Goal: Find specific page/section: Find specific page/section

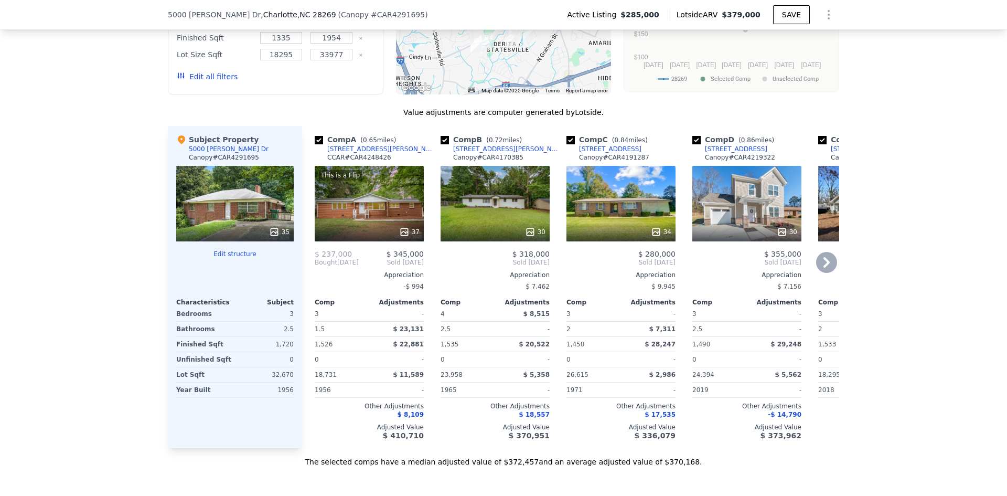
scroll to position [1206, 0]
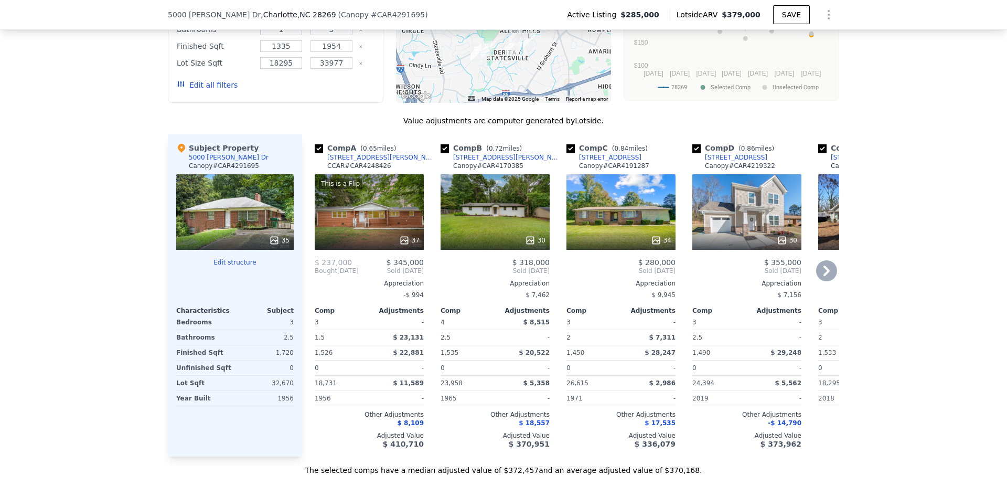
click at [441, 144] on input "checkbox" at bounding box center [445, 148] width 8 height 8
checkbox input "false"
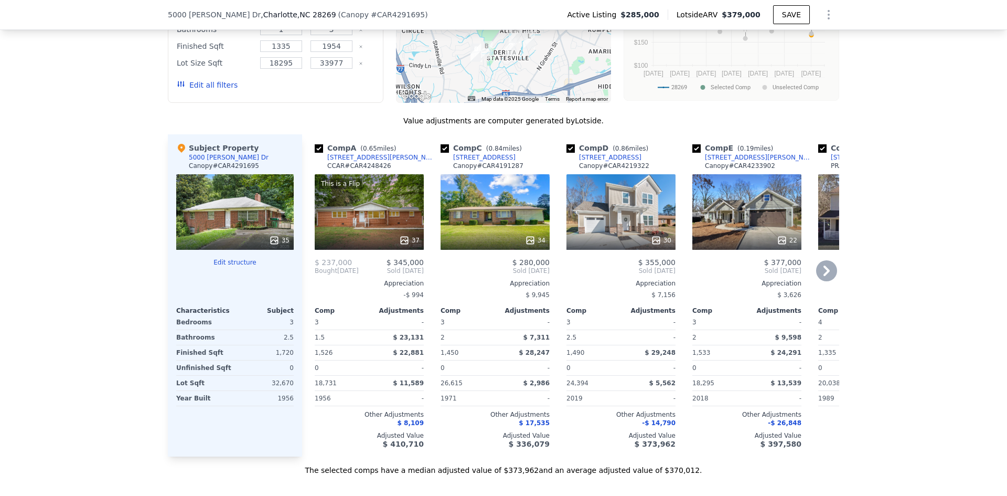
click at [823, 265] on icon at bounding box center [826, 270] width 6 height 10
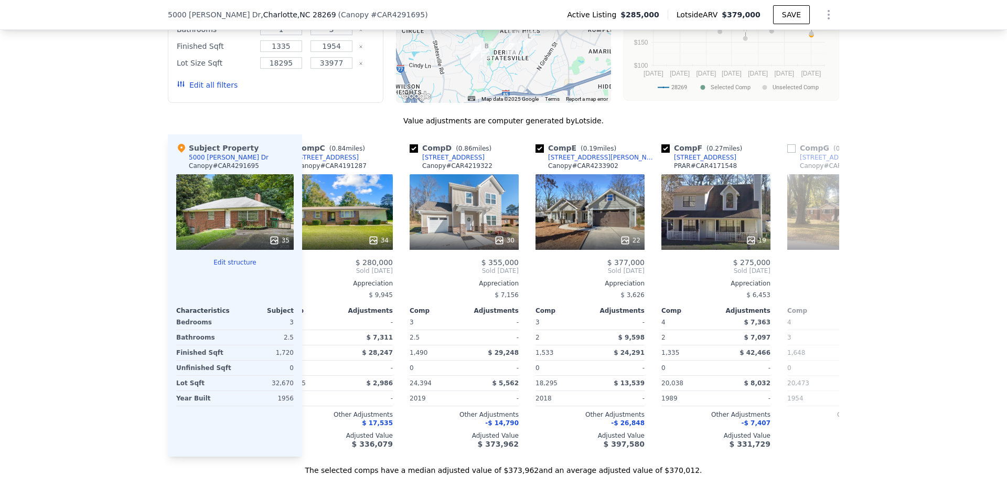
scroll to position [0, 252]
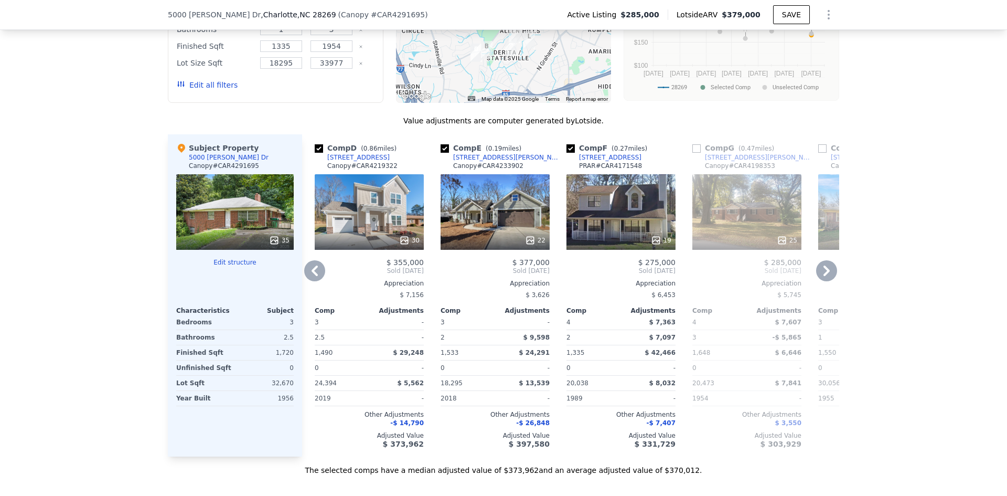
click at [566, 144] on input "checkbox" at bounding box center [570, 148] width 8 height 8
checkbox input "false"
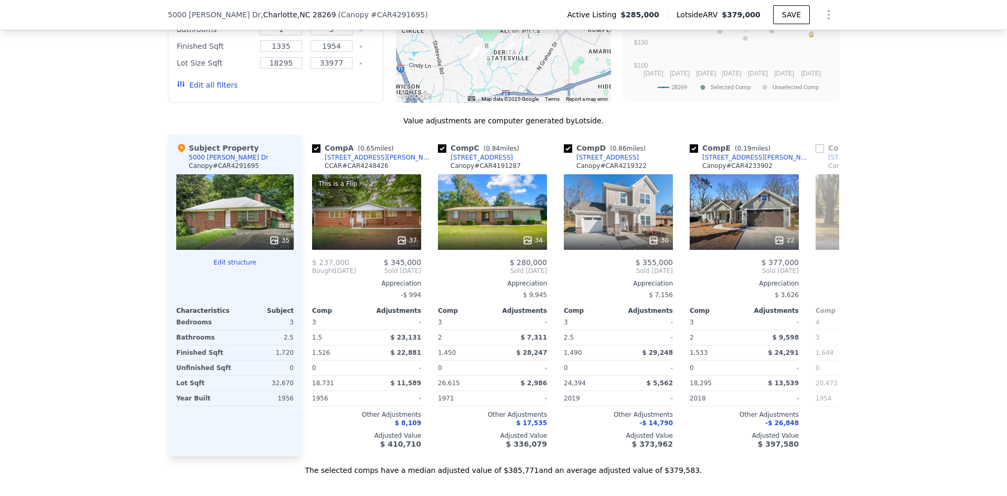
scroll to position [0, 0]
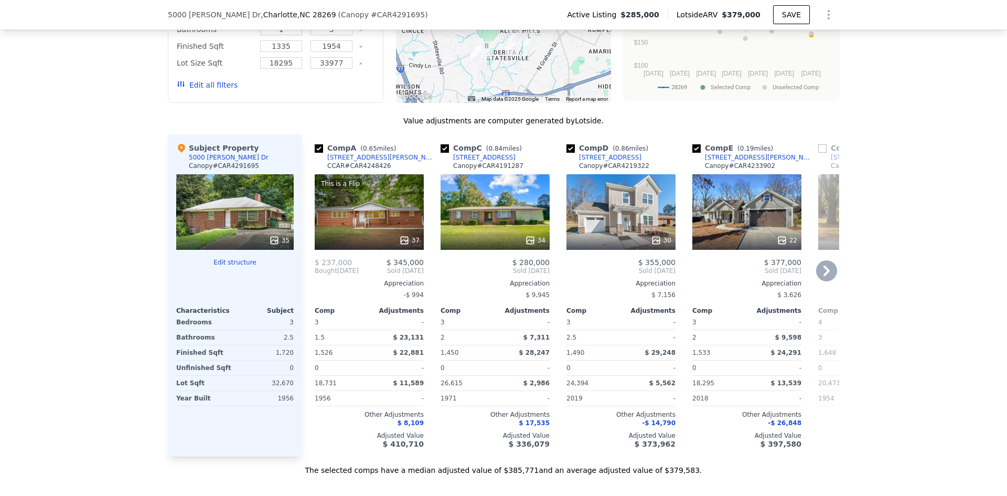
click at [567, 144] on input "checkbox" at bounding box center [570, 148] width 8 height 8
checkbox input "false"
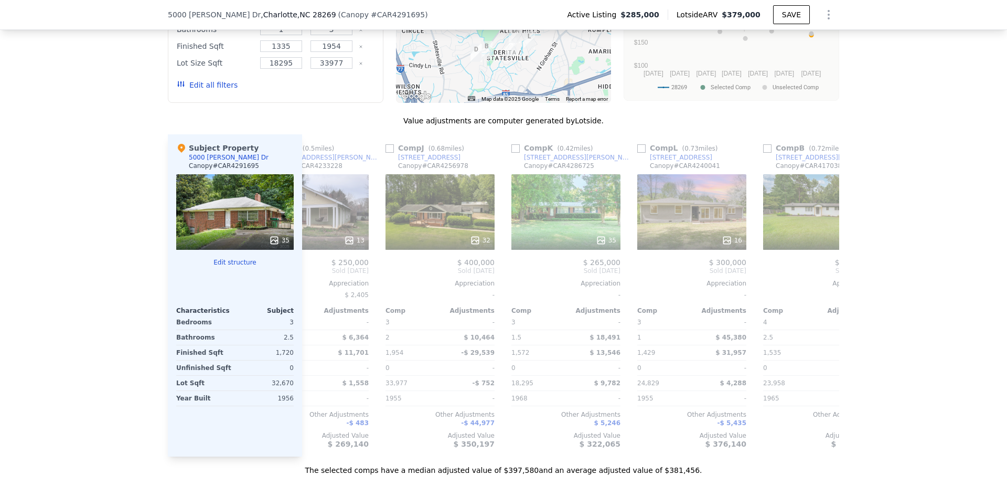
scroll to position [0, 688]
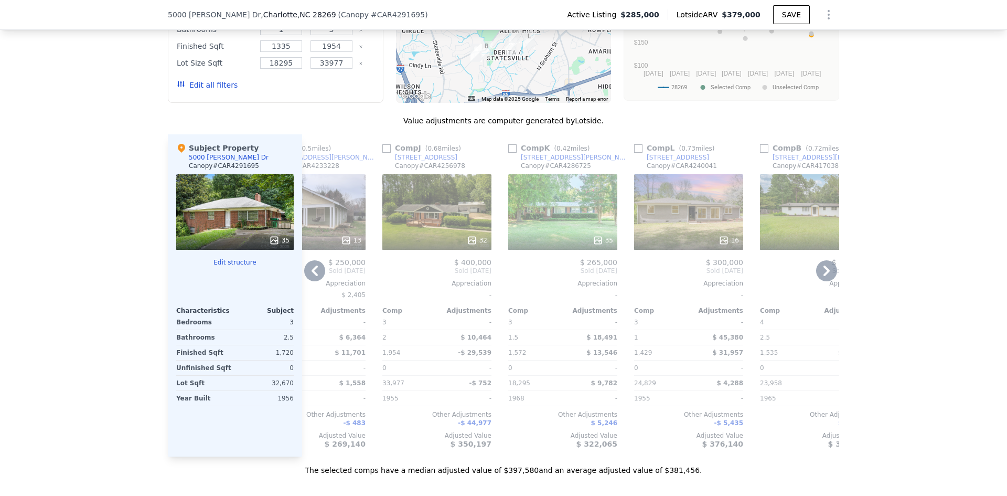
click at [509, 144] on input "checkbox" at bounding box center [512, 148] width 8 height 8
checkbox input "true"
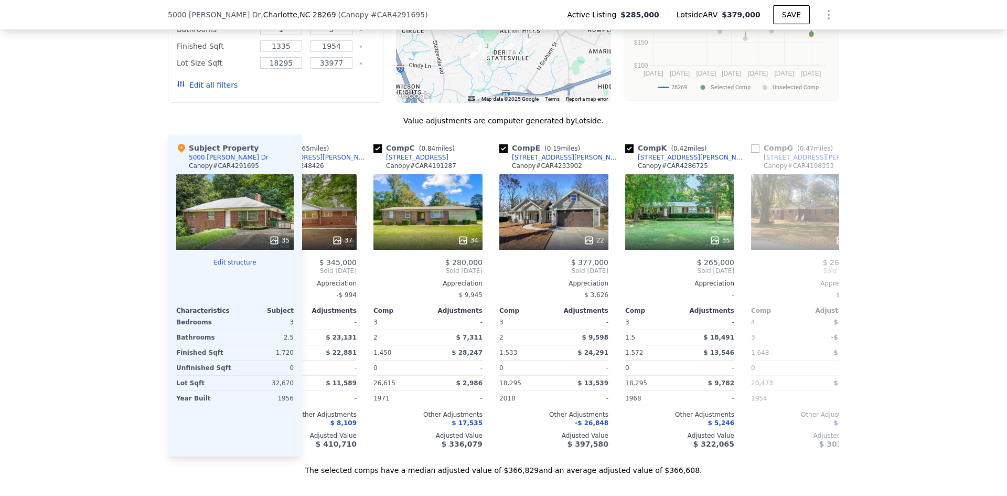
scroll to position [0, 0]
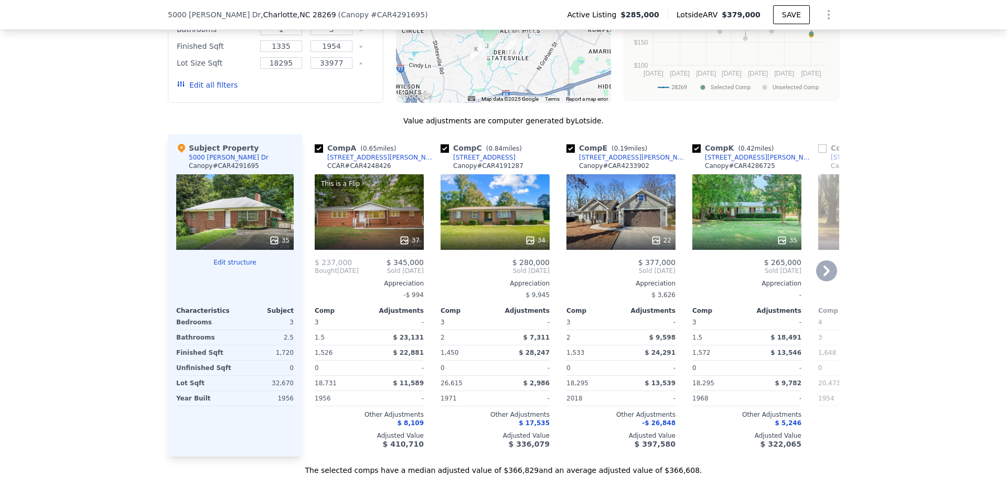
click at [316, 144] on input "checkbox" at bounding box center [319, 148] width 8 height 8
checkbox input "false"
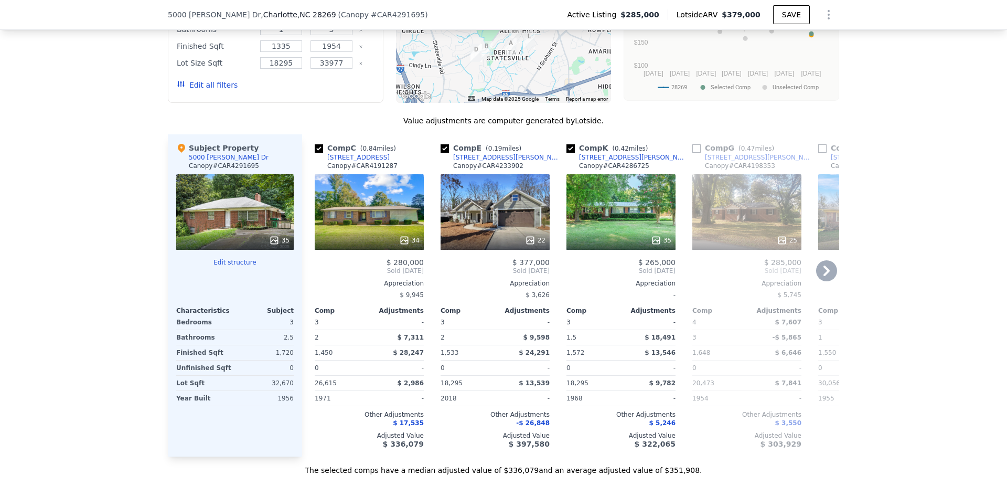
click at [319, 144] on input "checkbox" at bounding box center [319, 148] width 8 height 8
checkbox input "false"
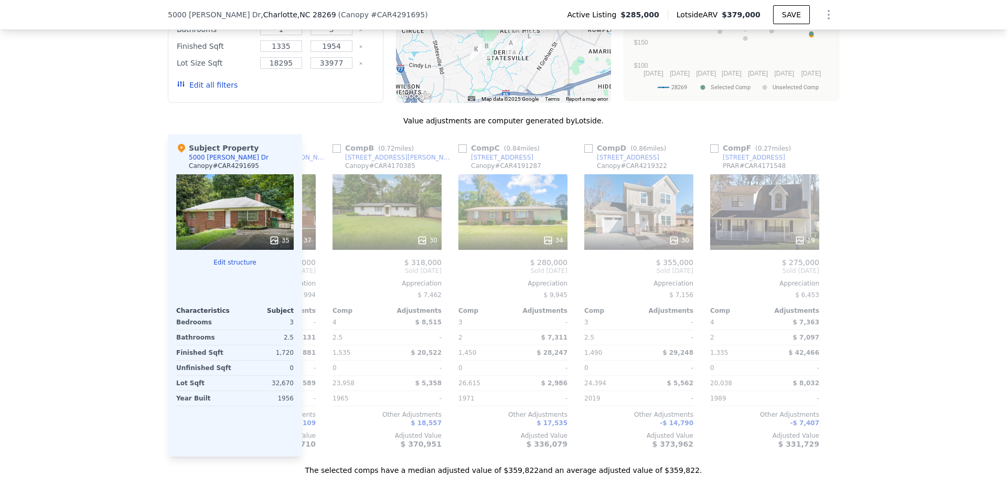
scroll to position [0, 999]
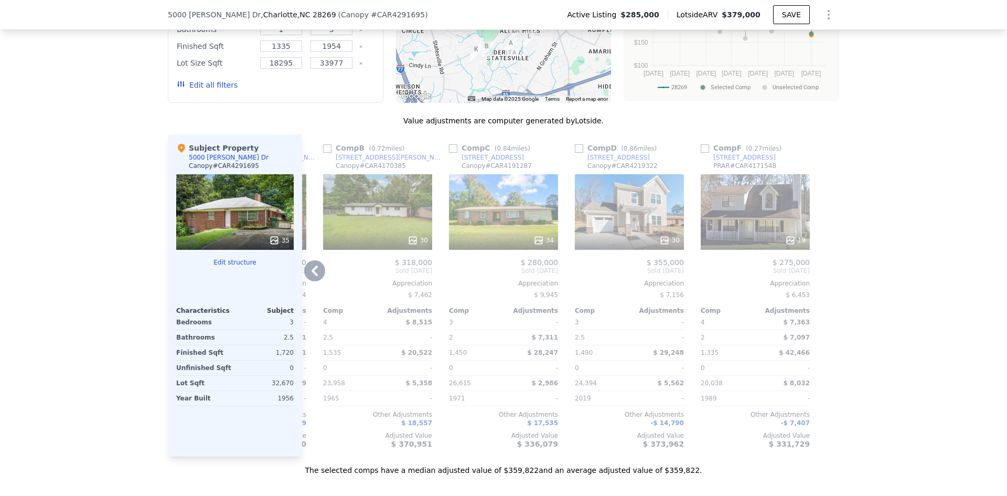
click at [701, 144] on input "checkbox" at bounding box center [705, 148] width 8 height 8
checkbox input "true"
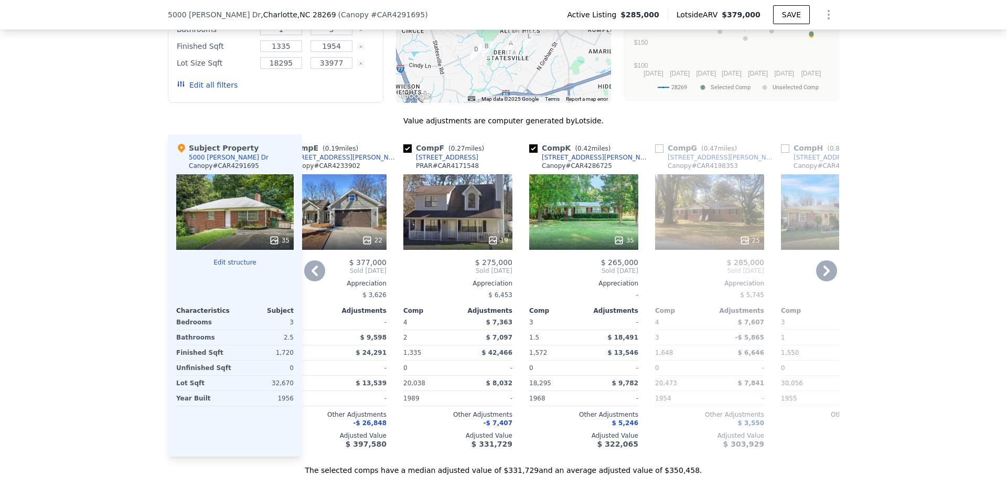
scroll to position [0, 0]
